Goal: Task Accomplishment & Management: Use online tool/utility

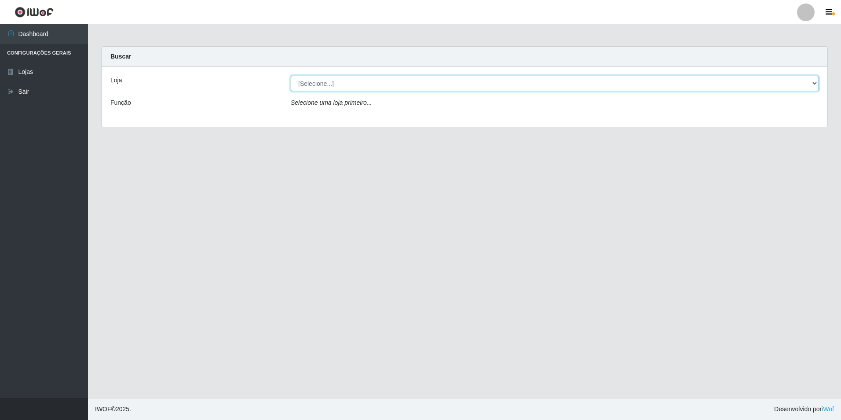
click at [363, 89] on select "[Selecione...] Extrabom - Loja 16 [GEOGRAPHIC_DATA]" at bounding box center [555, 83] width 528 height 15
select select "450"
click at [291, 76] on select "[Selecione...] Extrabom - Loja 16 [GEOGRAPHIC_DATA]" at bounding box center [555, 83] width 528 height 15
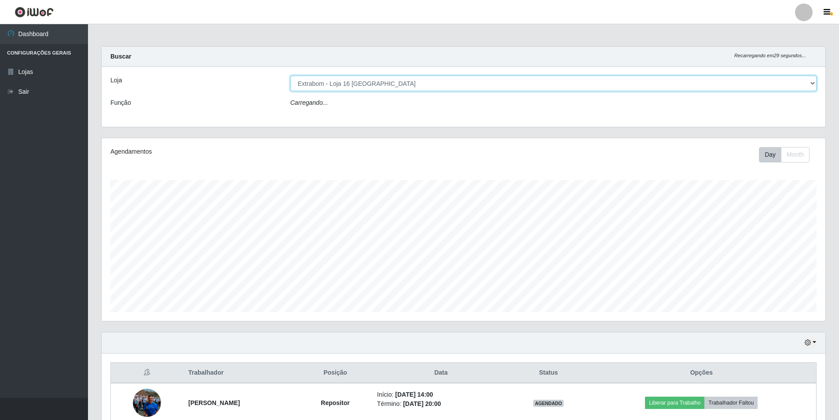
scroll to position [183, 724]
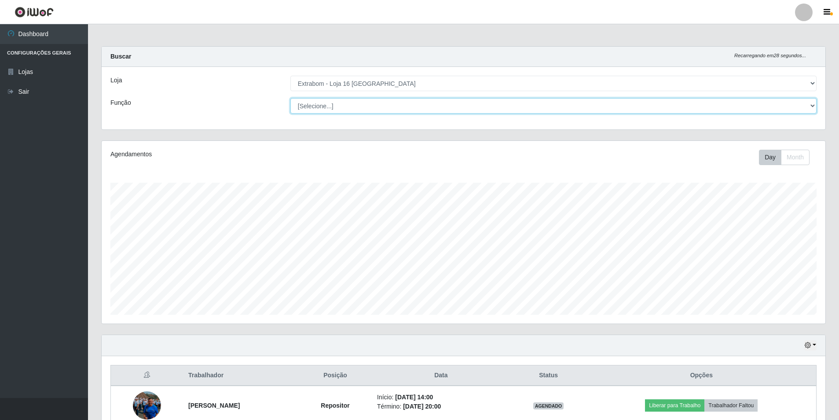
click at [328, 106] on select "[Selecione...] Repositor Repositor + Repositor ++" at bounding box center [553, 105] width 526 height 15
click at [332, 111] on select "[Selecione...] Repositor Repositor + Repositor ++" at bounding box center [553, 105] width 526 height 15
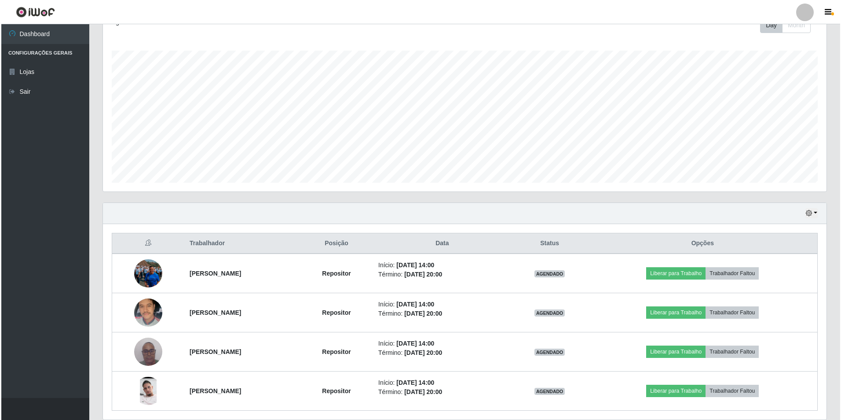
scroll to position [165, 0]
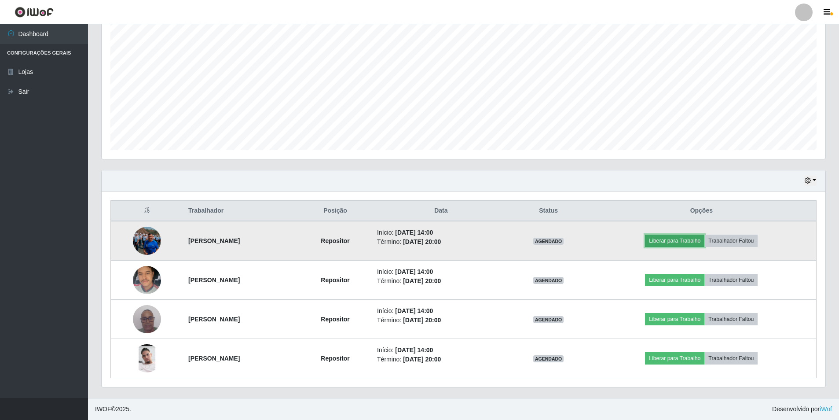
click at [691, 239] on button "Liberar para Trabalho" at bounding box center [674, 241] width 59 height 12
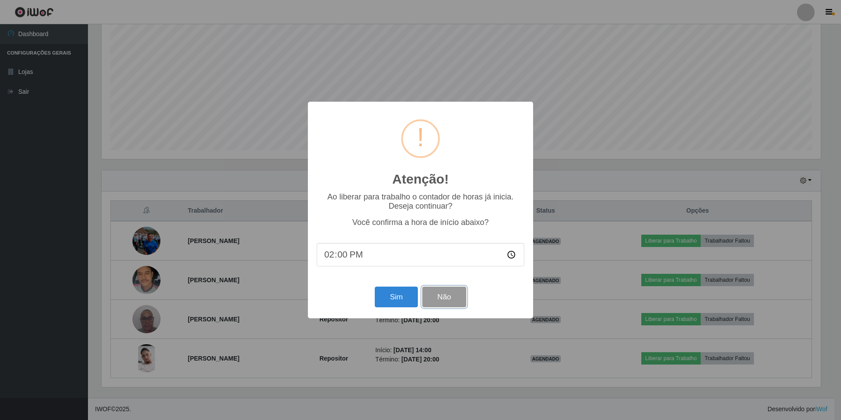
click at [438, 304] on button "Não" at bounding box center [444, 296] width 44 height 21
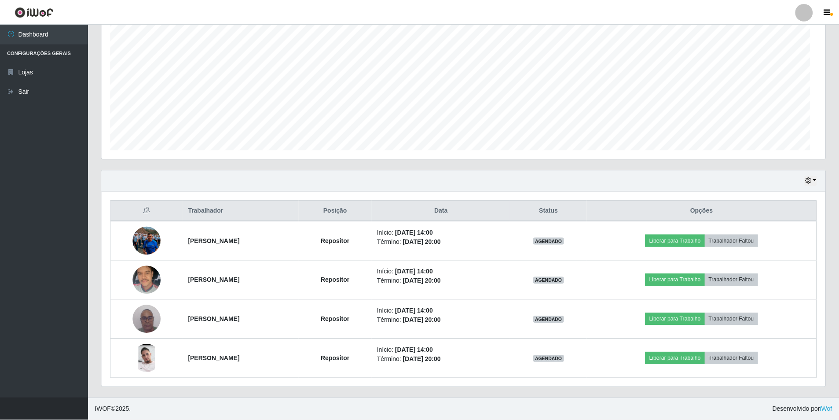
scroll to position [183, 724]
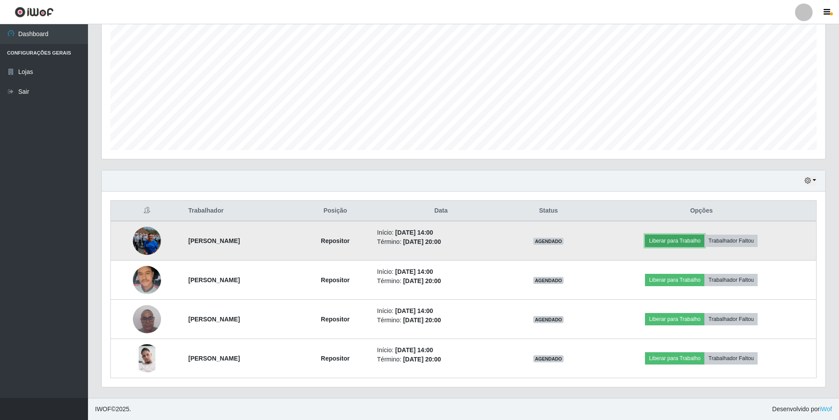
click at [683, 236] on button "Liberar para Trabalho" at bounding box center [674, 241] width 59 height 12
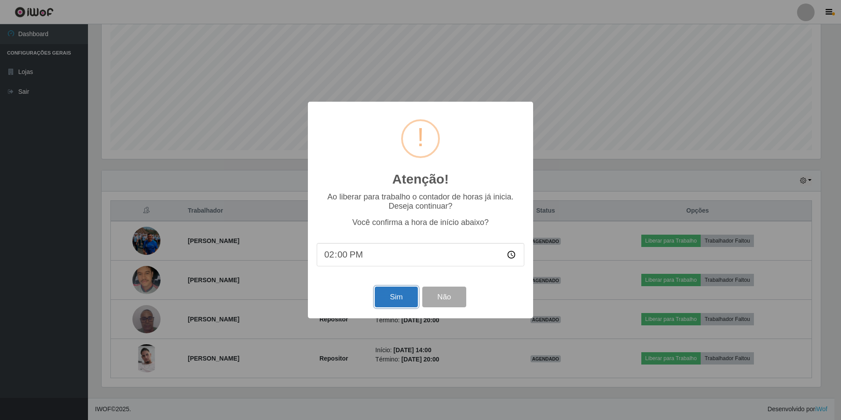
click at [410, 294] on button "Sim" at bounding box center [396, 296] width 43 height 21
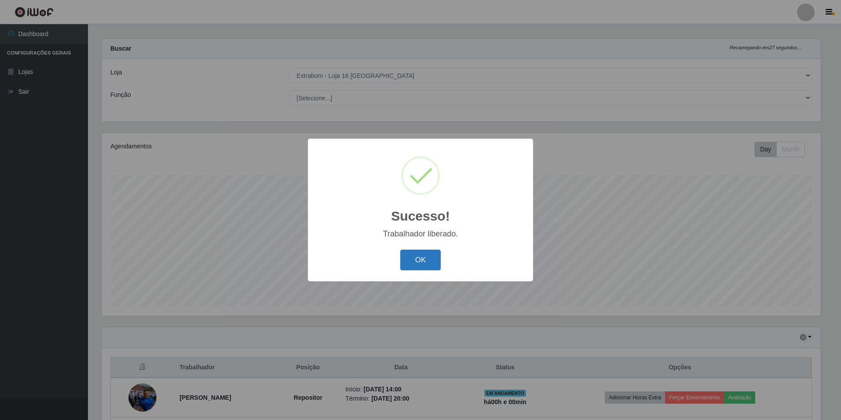
click at [412, 267] on button "OK" at bounding box center [420, 260] width 41 height 21
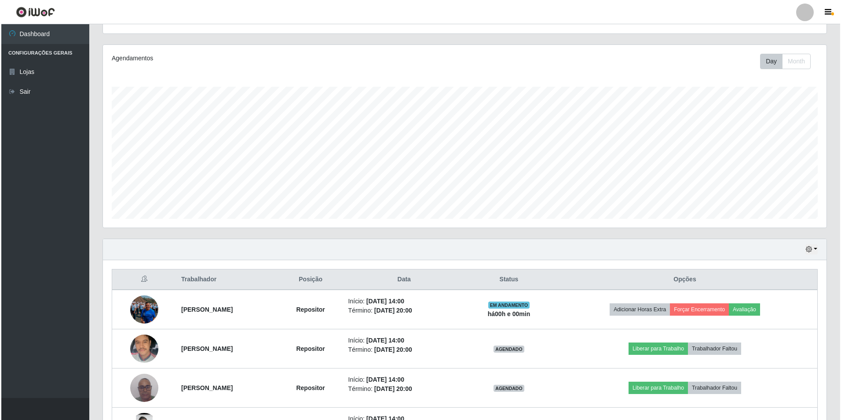
scroll to position [140, 0]
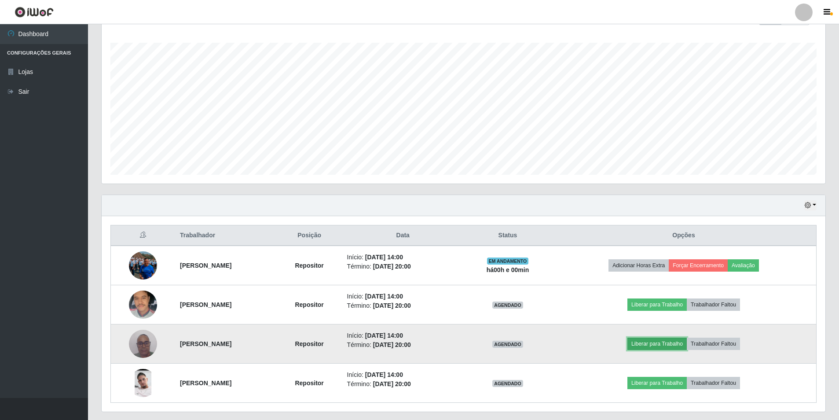
click at [678, 344] on button "Liberar para Trabalho" at bounding box center [657, 344] width 59 height 12
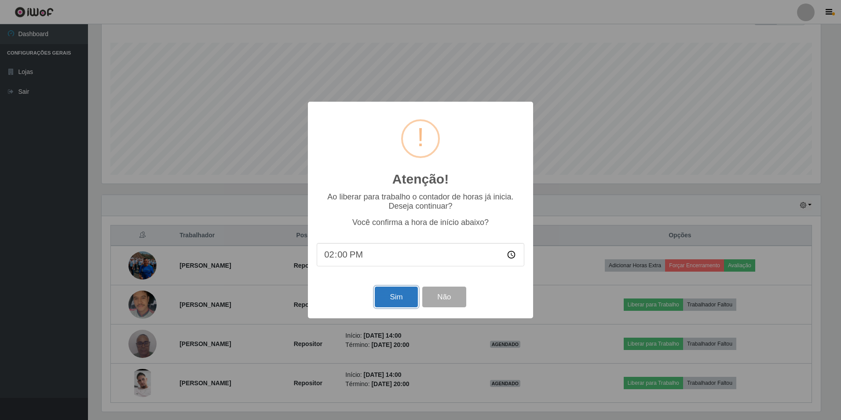
click at [407, 300] on button "Sim" at bounding box center [396, 296] width 43 height 21
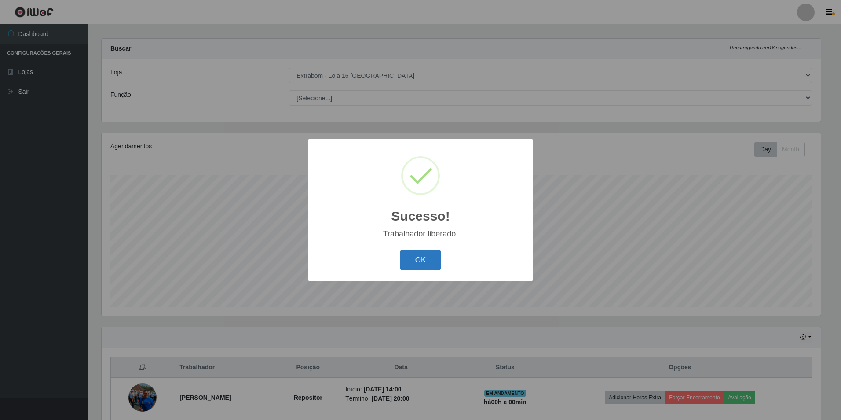
click at [418, 267] on button "OK" at bounding box center [420, 260] width 41 height 21
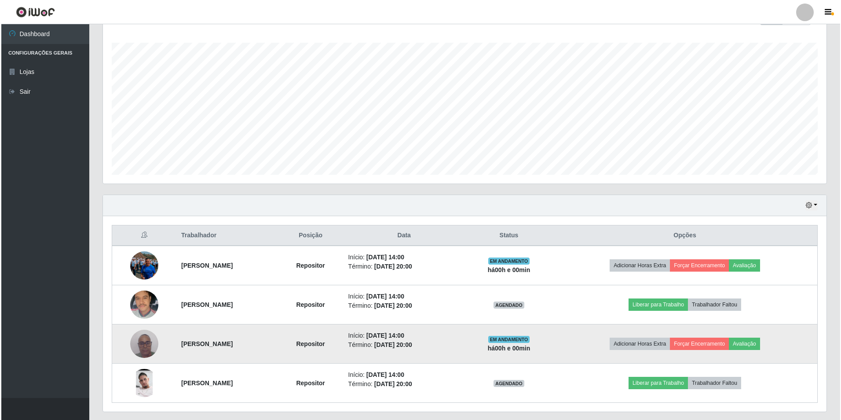
scroll to position [165, 0]
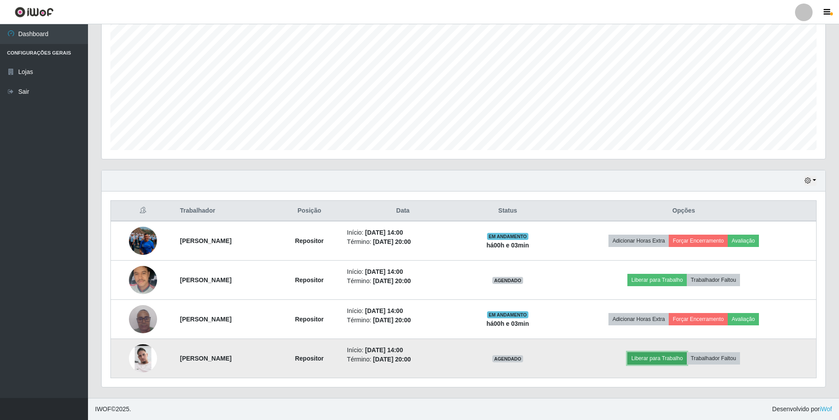
click at [679, 362] on button "Liberar para Trabalho" at bounding box center [657, 358] width 59 height 12
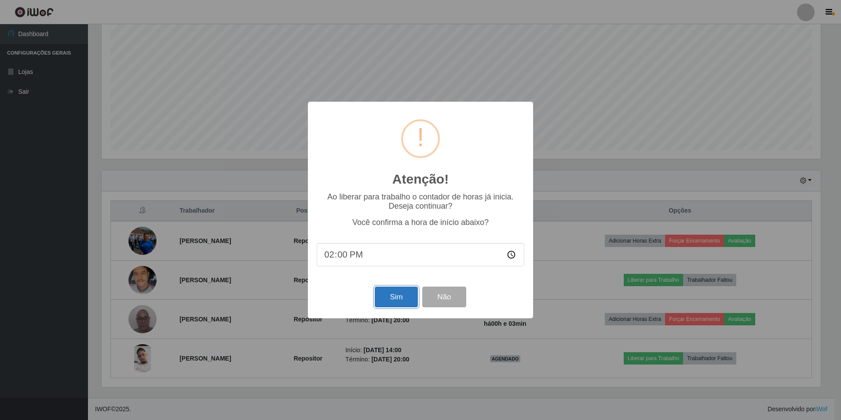
click at [387, 298] on button "Sim" at bounding box center [396, 296] width 43 height 21
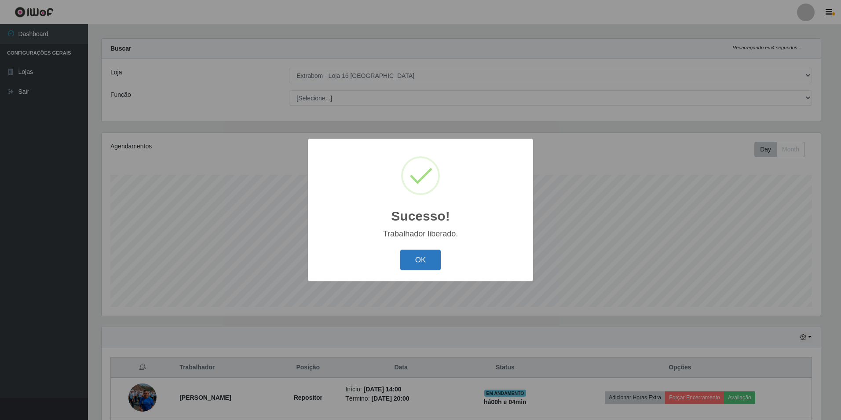
click at [420, 265] on button "OK" at bounding box center [420, 260] width 41 height 21
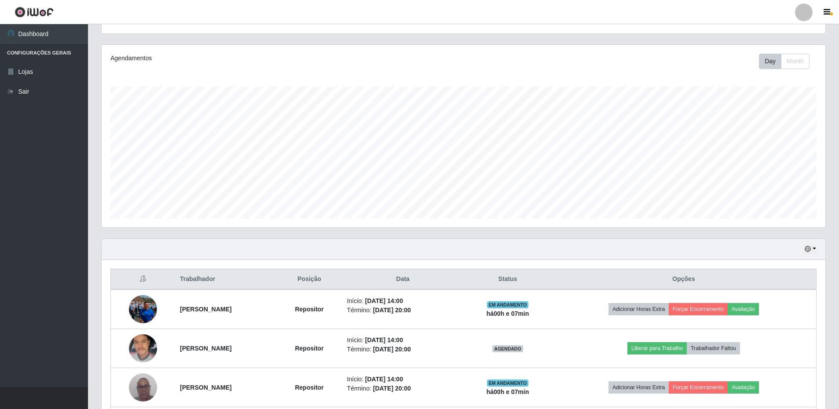
scroll to position [175, 0]
